Goal: Navigation & Orientation: Understand site structure

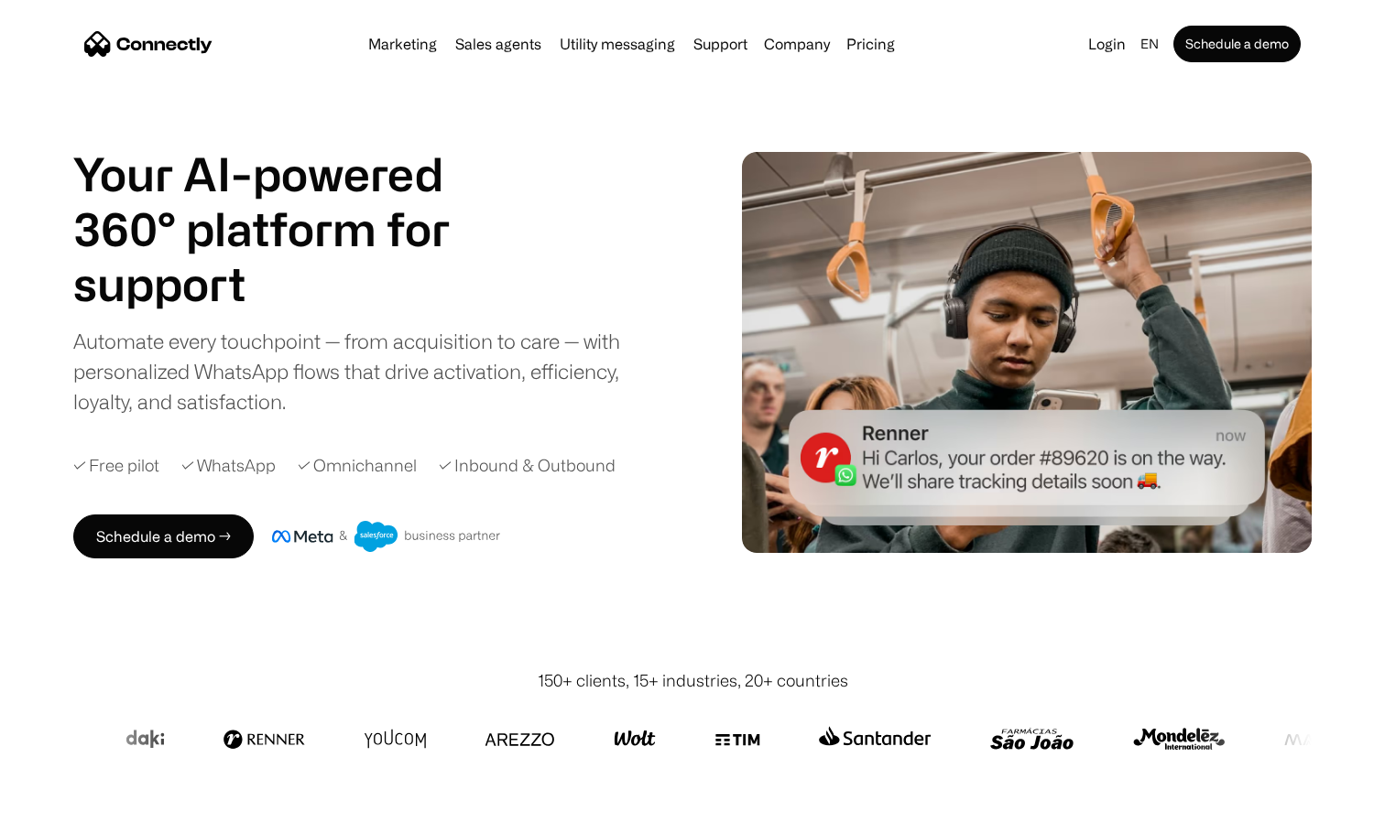
click at [872, 33] on div "Marketing Sales agents Utility messaging Support Company About us Careers Conta…" at bounding box center [631, 44] width 541 height 26
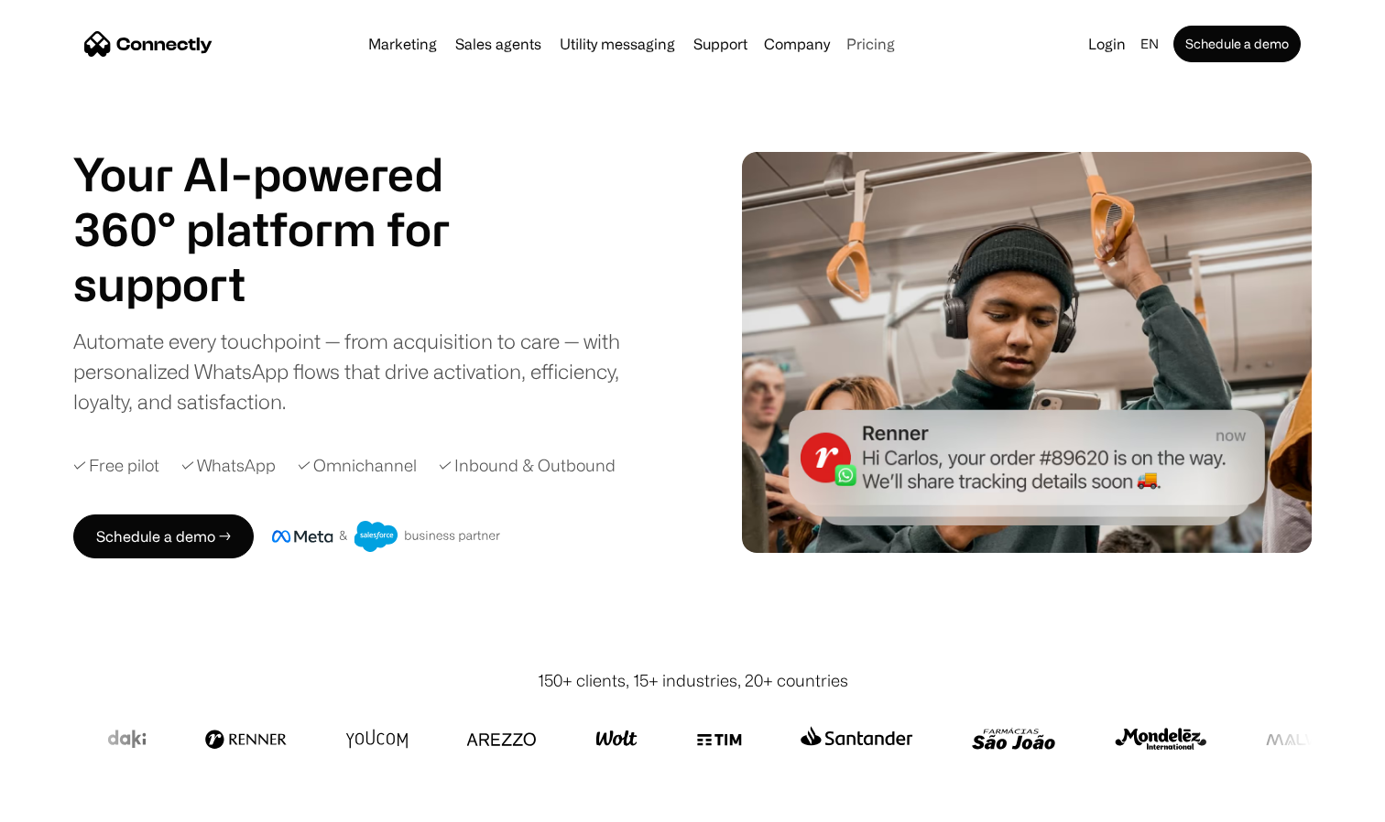
click at [869, 47] on link "Pricing" at bounding box center [870, 44] width 63 height 15
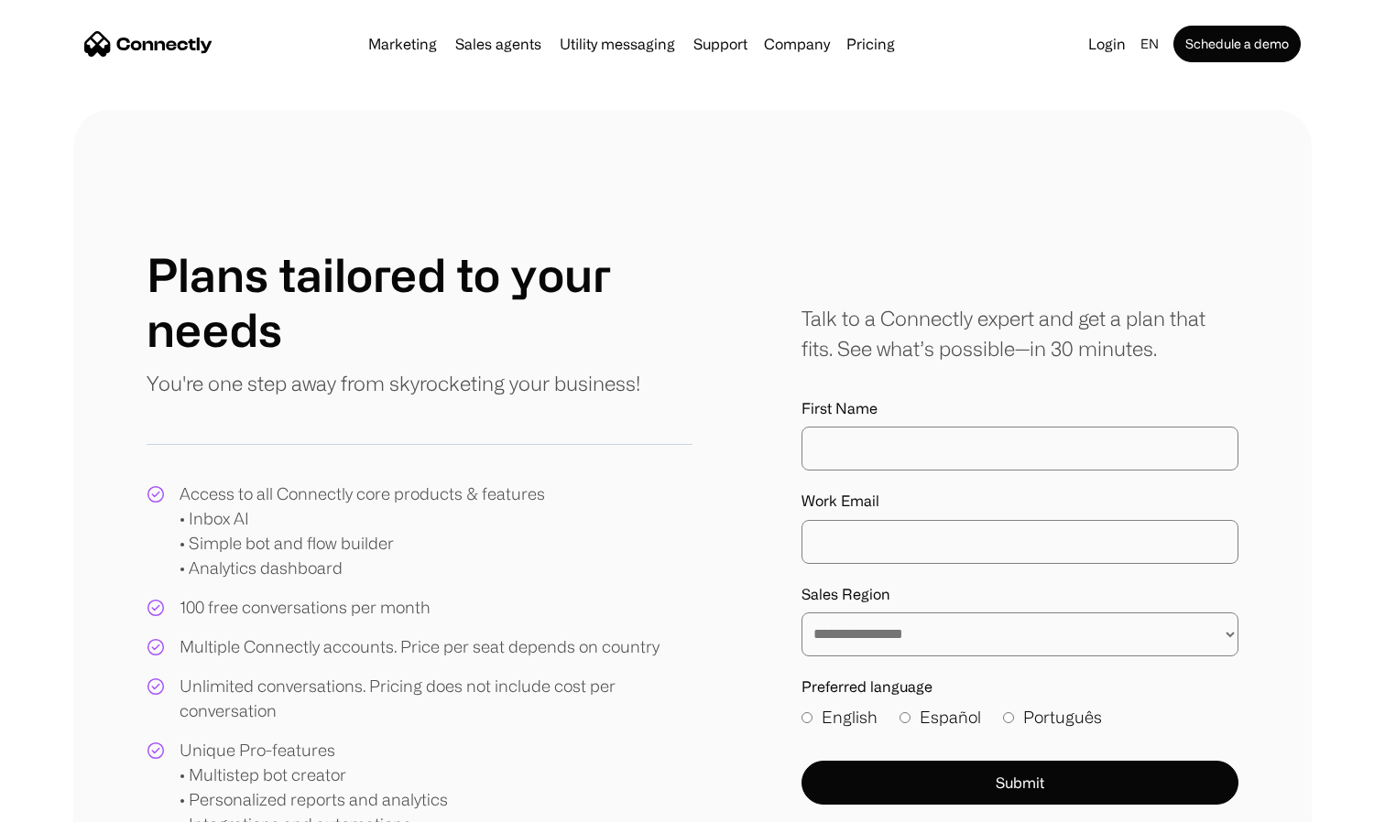
click at [860, 40] on link "Pricing" at bounding box center [870, 44] width 63 height 15
click at [860, 39] on link "Pricing" at bounding box center [870, 44] width 63 height 15
click at [819, 91] on link "About us" at bounding box center [816, 90] width 101 height 44
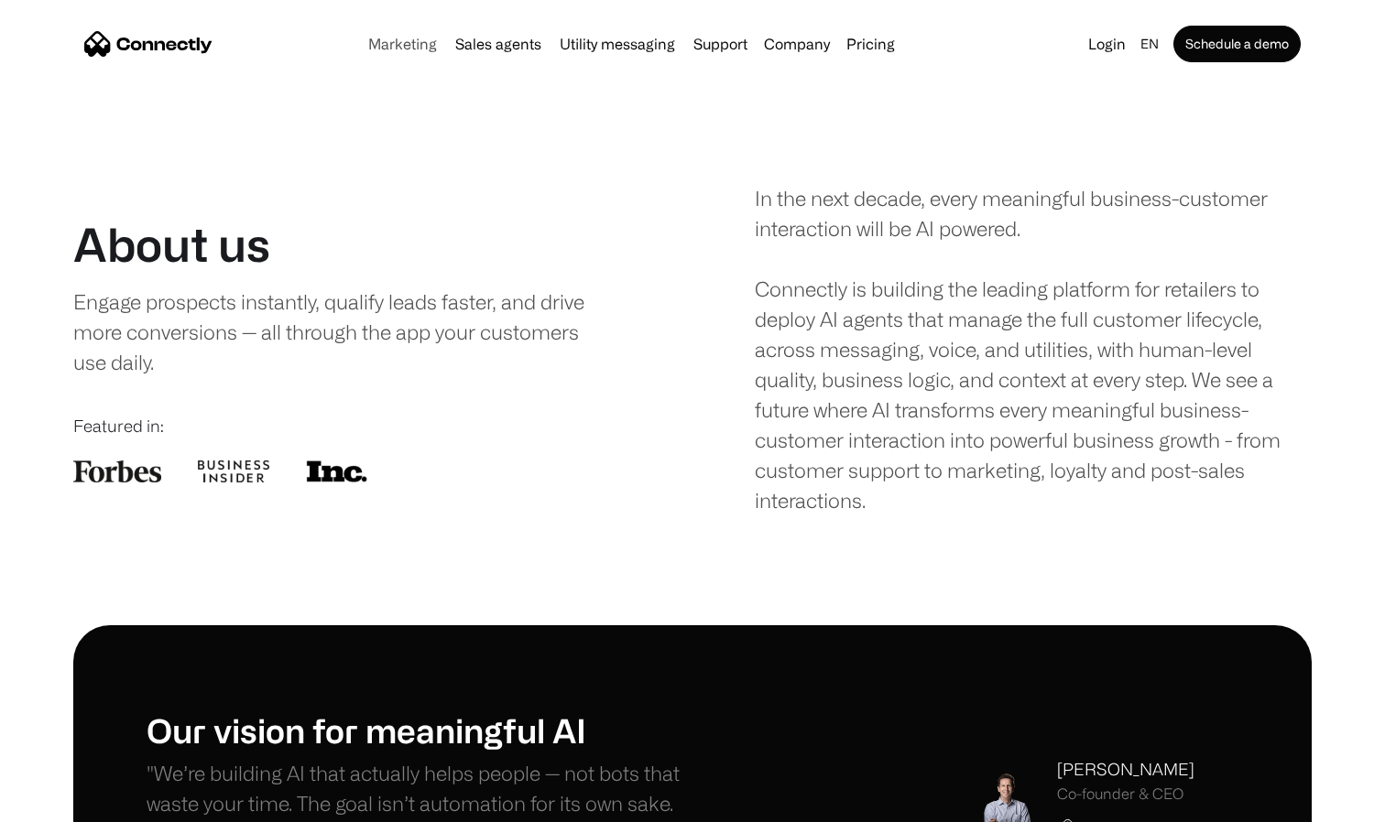
click at [399, 42] on link "Marketing" at bounding box center [402, 44] width 83 height 15
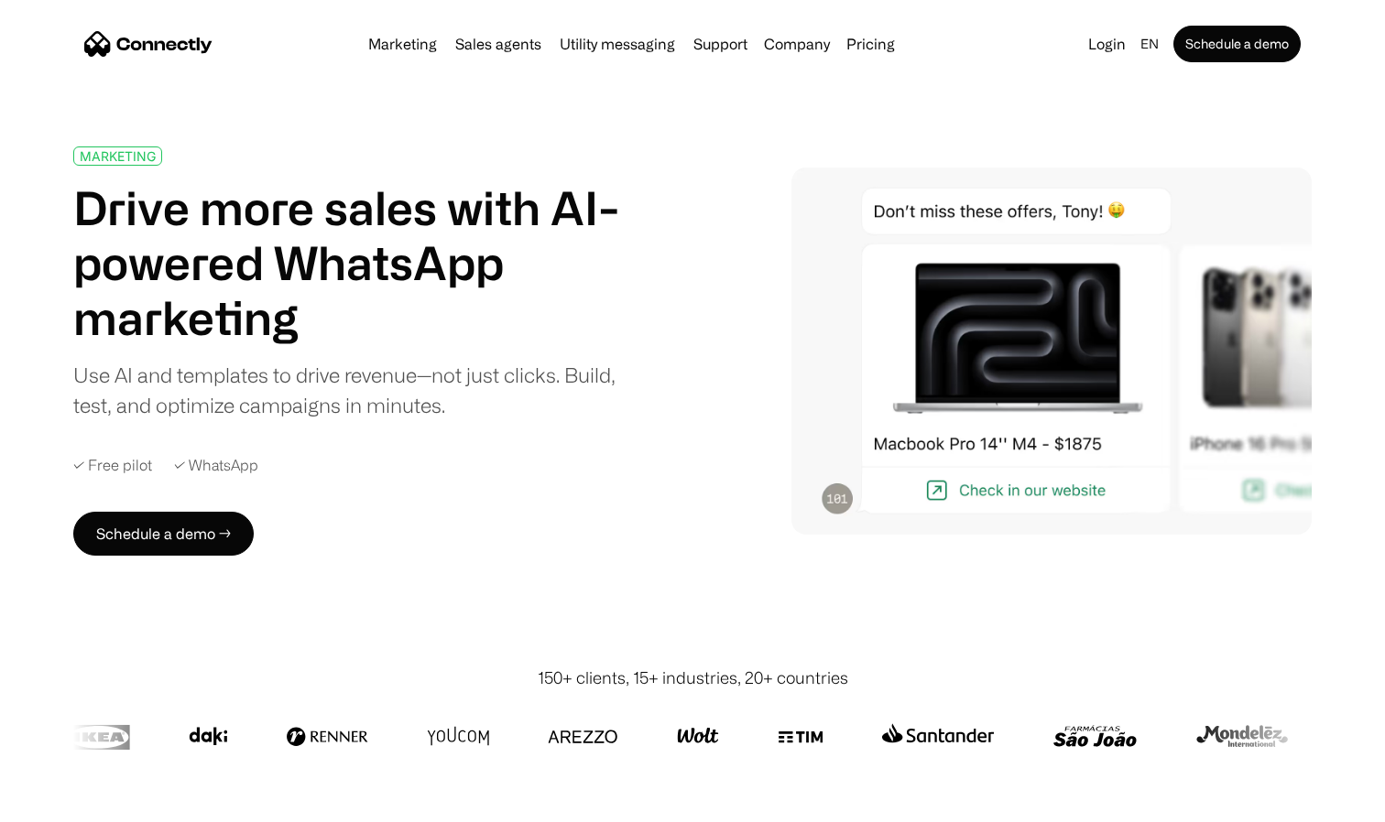
click at [169, 44] on img "home" at bounding box center [148, 44] width 128 height 26
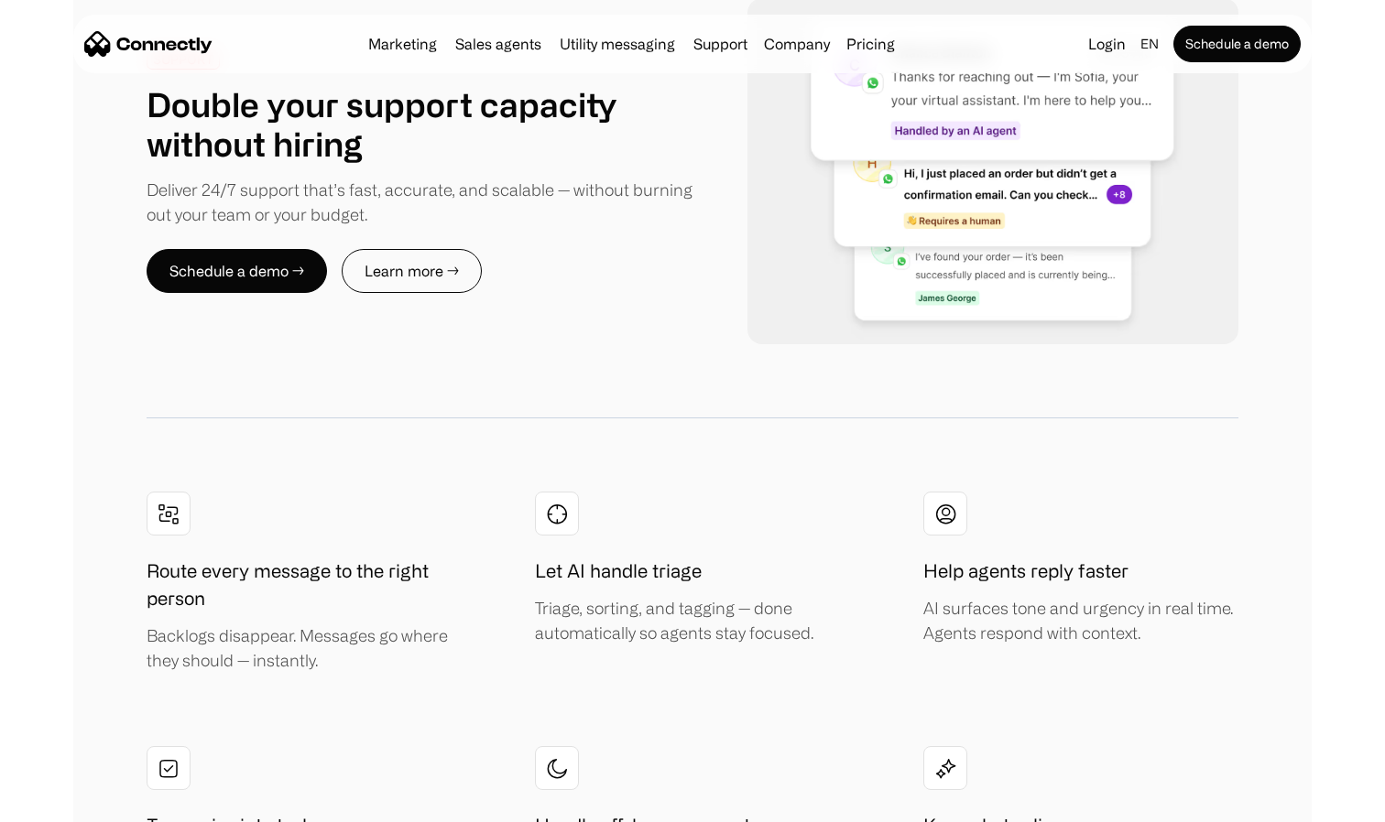
scroll to position [3800, 0]
